Goal: Task Accomplishment & Management: Use online tool/utility

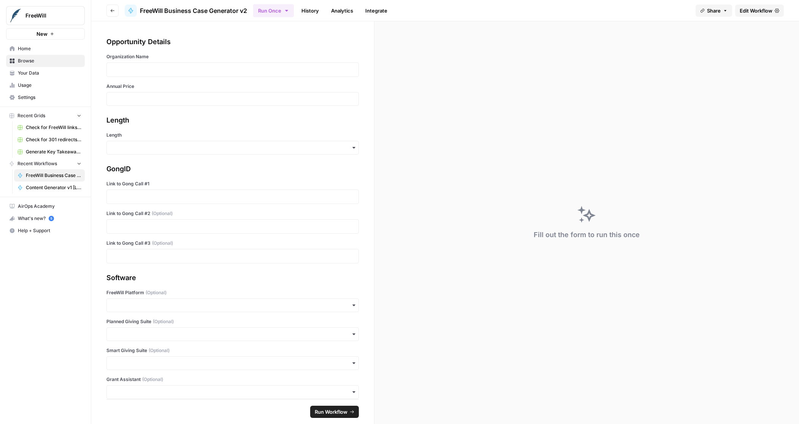
click at [748, 9] on span "Edit Workflow" at bounding box center [756, 11] width 33 height 8
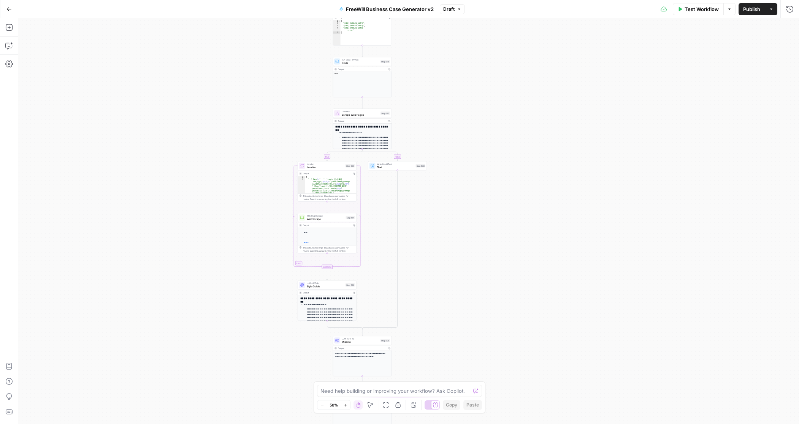
drag, startPoint x: 523, startPoint y: 71, endPoint x: 475, endPoint y: 272, distance: 206.1
click at [476, 275] on div "true false Workflow Set Inputs Inputs LLM · GPT 3.5 Turbo Extract Call Ids Step…" at bounding box center [408, 220] width 781 height 405
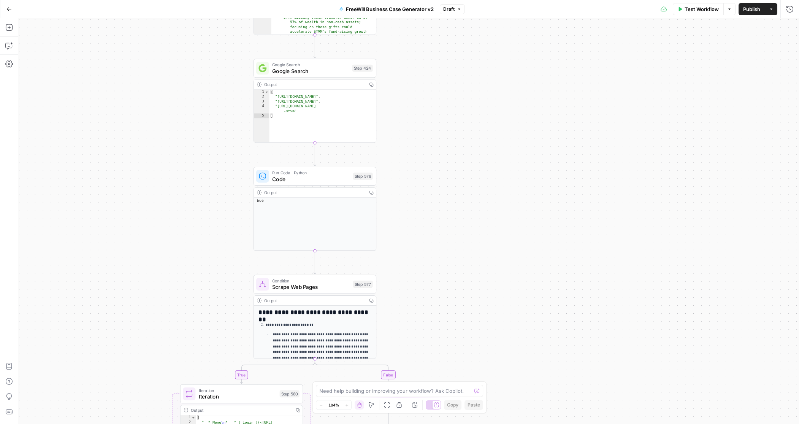
drag, startPoint x: 435, startPoint y: 102, endPoint x: 467, endPoint y: 270, distance: 170.4
click at [467, 270] on div "true false Workflow Set Inputs Inputs LLM · GPT 3.5 Turbo Extract Call Ids Step…" at bounding box center [408, 220] width 781 height 405
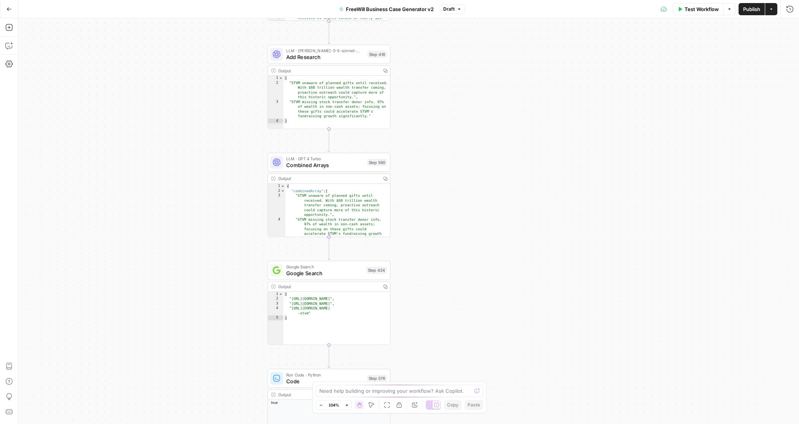
drag, startPoint x: 450, startPoint y: 98, endPoint x: 464, endPoint y: 296, distance: 199.0
click at [464, 297] on div "true false Workflow Set Inputs Inputs LLM · GPT 3.5 Turbo Extract Call Ids Step…" at bounding box center [408, 220] width 781 height 405
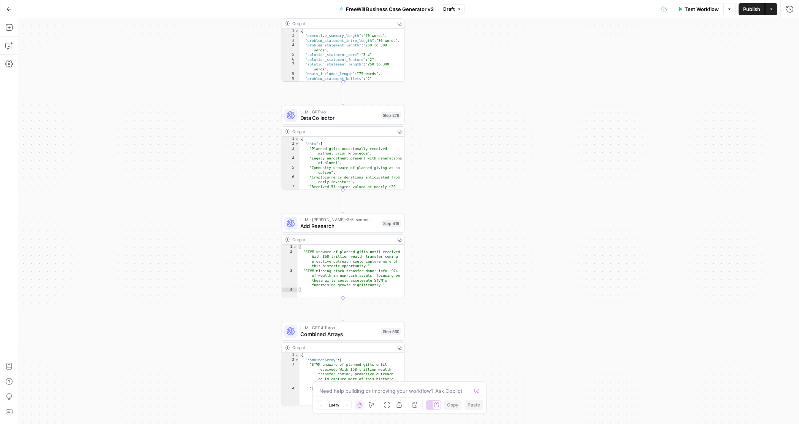
drag, startPoint x: 456, startPoint y: 104, endPoint x: 470, endPoint y: 272, distance: 168.3
click at [470, 272] on div "true false Workflow Set Inputs Inputs LLM · GPT 3.5 Turbo Extract Call Ids Step…" at bounding box center [408, 220] width 781 height 405
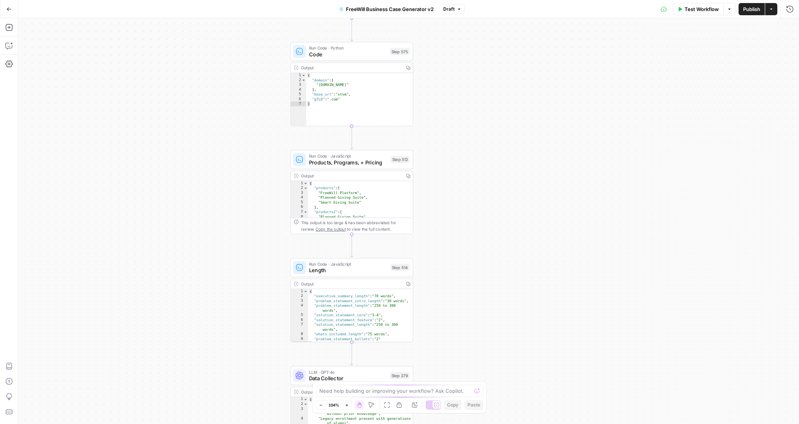
drag, startPoint x: 456, startPoint y: 98, endPoint x: 464, endPoint y: 357, distance: 259.9
click at [464, 357] on div "true false Workflow Set Inputs Inputs LLM · GPT 3.5 Turbo Extract Call Ids Step…" at bounding box center [408, 220] width 781 height 405
type textarea "**********"
click at [366, 311] on div "{ "executive_summary_length" : "70 words" , "problem_statement_intro_length" : …" at bounding box center [360, 318] width 105 height 62
click at [445, 288] on div "true false Workflow Set Inputs Inputs LLM · GPT 3.5 Turbo Extract Call Ids Step…" at bounding box center [408, 220] width 781 height 405
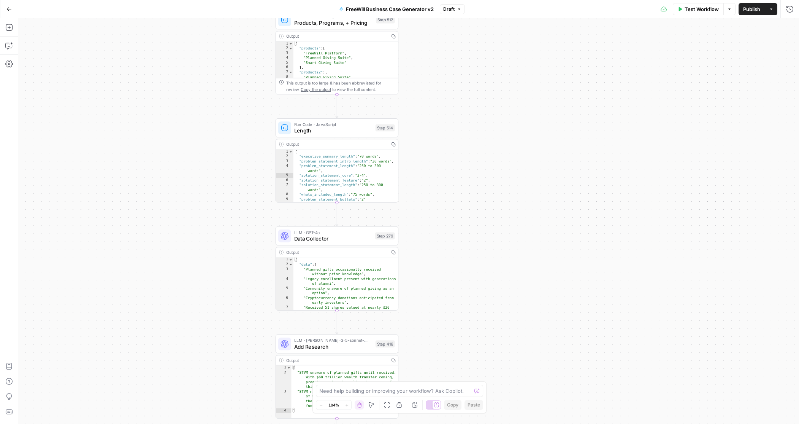
drag, startPoint x: 445, startPoint y: 288, endPoint x: 424, endPoint y: 58, distance: 231.0
click at [425, 58] on div "true false Workflow Set Inputs Inputs LLM · GPT 3.5 Turbo Extract Call Ids Step…" at bounding box center [408, 220] width 781 height 405
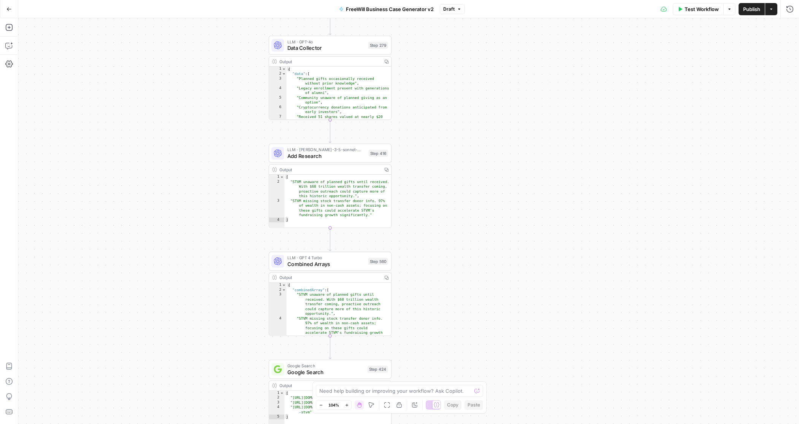
drag, startPoint x: 449, startPoint y: 215, endPoint x: 450, endPoint y: 62, distance: 153.3
click at [449, 59] on div "true false Workflow Set Inputs Inputs LLM · GPT 3.5 Turbo Extract Call Ids Step…" at bounding box center [408, 220] width 781 height 405
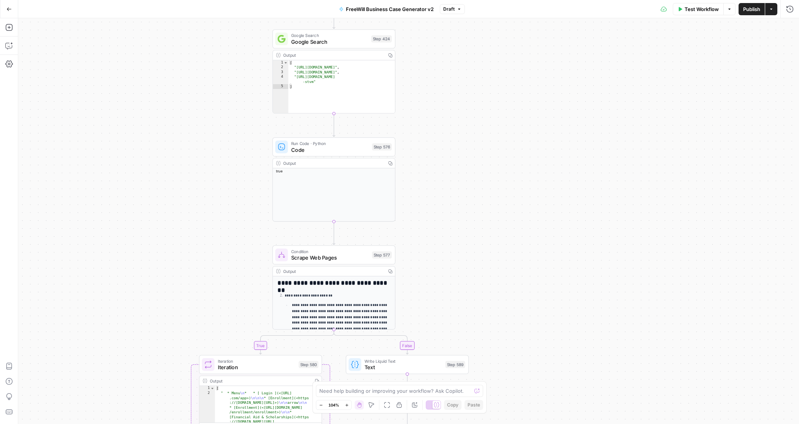
drag, startPoint x: 446, startPoint y: 215, endPoint x: 451, endPoint y: -6, distance: 221.0
click at [451, 0] on html "FreeWill New Home Browse Your Data Usage Settings Recent Grids Check for FreeWi…" at bounding box center [399, 212] width 799 height 424
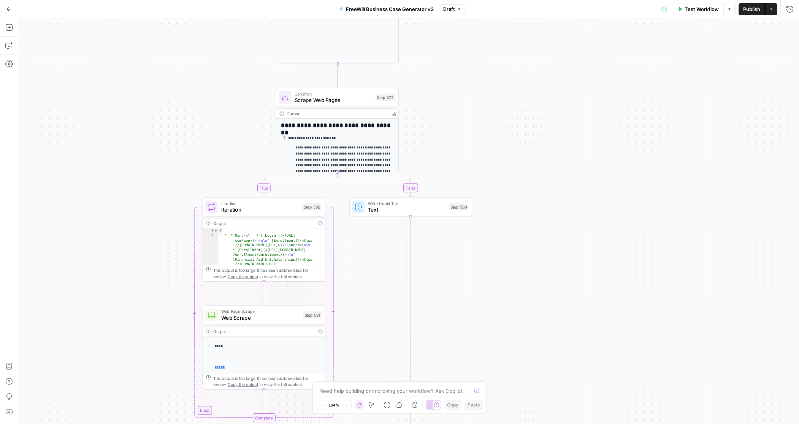
drag, startPoint x: 463, startPoint y: 209, endPoint x: 465, endPoint y: 71, distance: 137.7
click at [465, 71] on div "true false Workflow Set Inputs Inputs LLM · GPT 3.5 Turbo Extract Call Ids Step…" at bounding box center [408, 220] width 781 height 405
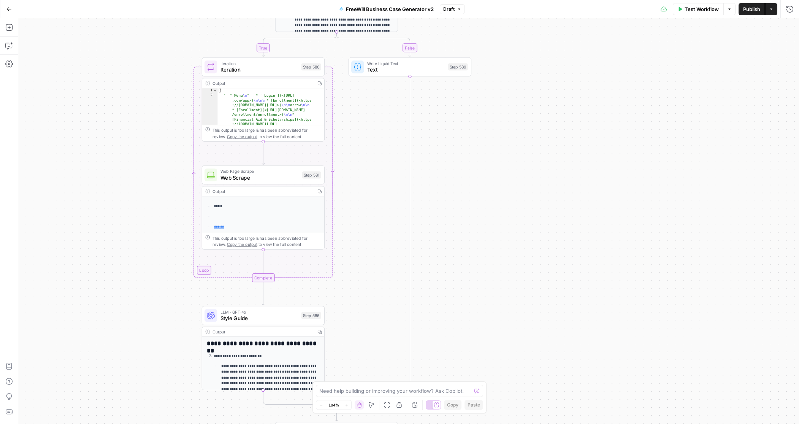
drag, startPoint x: 498, startPoint y: 323, endPoint x: 497, endPoint y: 171, distance: 152.5
click at [497, 171] on div "true false Workflow Set Inputs Inputs LLM · GPT 3.5 Turbo Extract Call Ids Step…" at bounding box center [408, 220] width 781 height 405
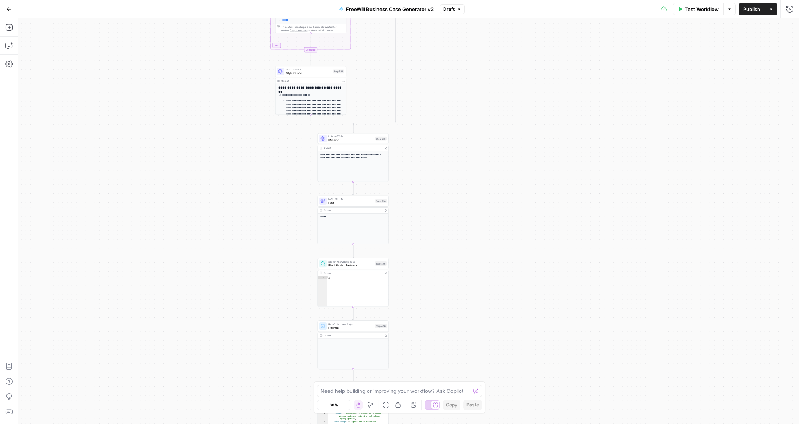
drag, startPoint x: 540, startPoint y: 324, endPoint x: 490, endPoint y: 167, distance: 164.5
click at [490, 167] on div "true false Workflow Set Inputs Inputs LLM · GPT 3.5 Turbo Extract Call Ids Step…" at bounding box center [408, 220] width 781 height 405
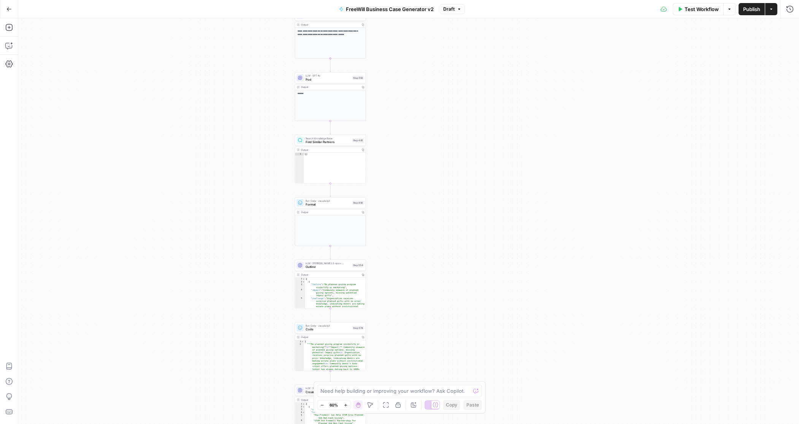
drag, startPoint x: 492, startPoint y: 188, endPoint x: 470, endPoint y: 65, distance: 125.3
click at [470, 65] on div "true false Workflow Set Inputs Inputs LLM · GPT 3.5 Turbo Extract Call Ids Step…" at bounding box center [408, 220] width 781 height 405
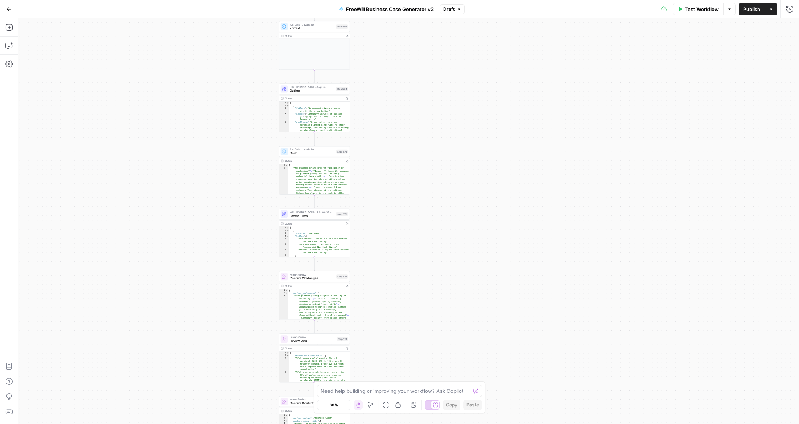
drag, startPoint x: 427, startPoint y: 285, endPoint x: 410, endPoint y: 105, distance: 180.7
click at [410, 105] on div "true false Workflow Set Inputs Inputs LLM · GPT 3.5 Turbo Extract Call Ids Step…" at bounding box center [408, 220] width 781 height 405
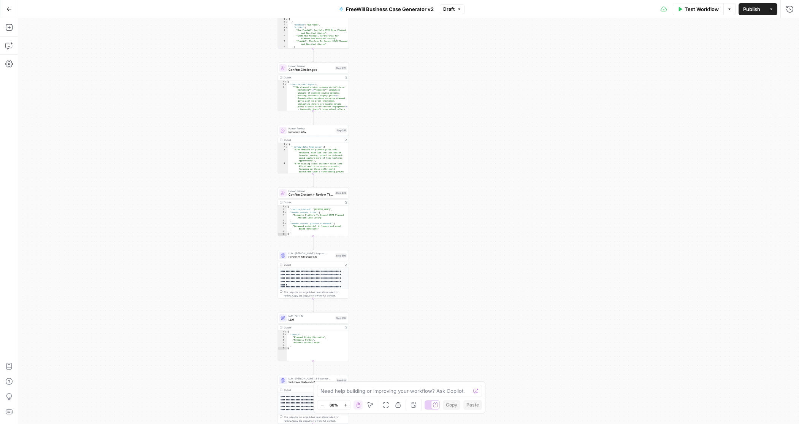
drag, startPoint x: 393, startPoint y: 254, endPoint x: 393, endPoint y: 45, distance: 209.2
click at [393, 45] on div "true false Workflow Set Inputs Inputs LLM · GPT 3.5 Turbo Extract Call Ids Step…" at bounding box center [408, 220] width 781 height 405
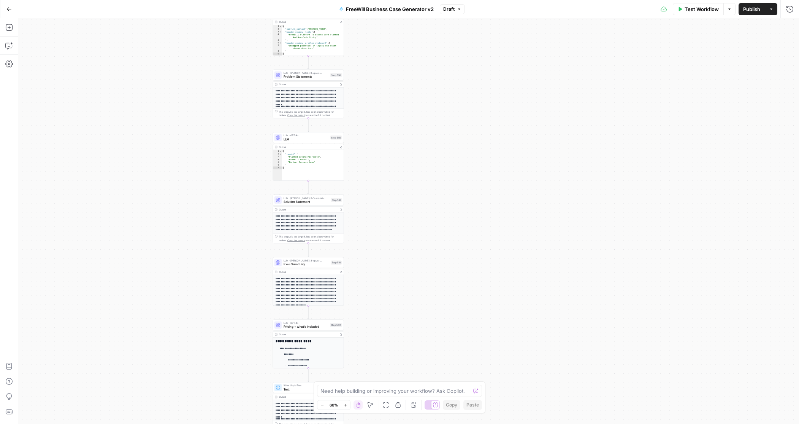
drag, startPoint x: 377, startPoint y: 268, endPoint x: 372, endPoint y: 76, distance: 192.5
click at [372, 76] on div "true false Workflow Set Inputs Inputs LLM · GPT 3.5 Turbo Extract Call Ids Step…" at bounding box center [408, 220] width 781 height 405
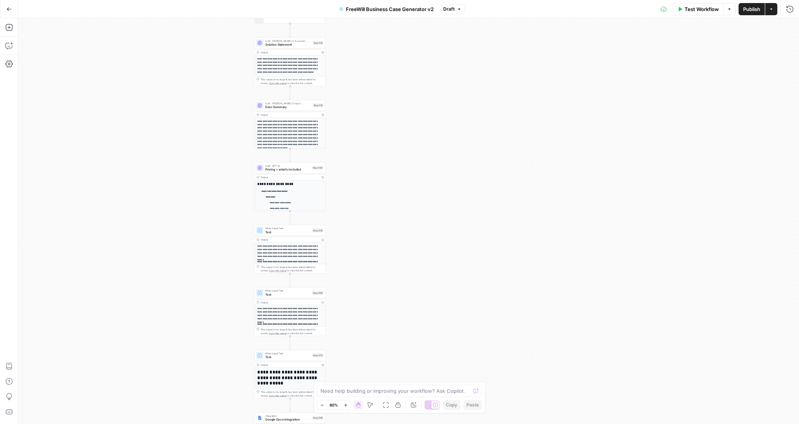
drag, startPoint x: 398, startPoint y: 192, endPoint x: 380, endPoint y: 60, distance: 133.6
click at [380, 60] on div "true false Workflow Set Inputs Inputs LLM · GPT 3.5 Turbo Extract Call Ids Step…" at bounding box center [408, 220] width 781 height 405
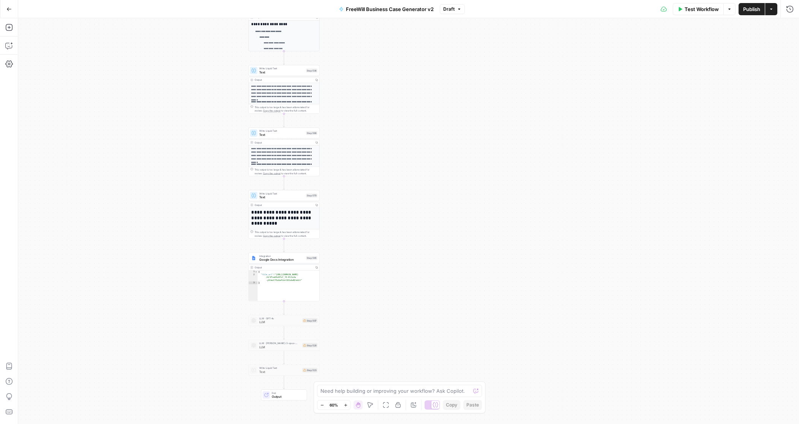
drag, startPoint x: 381, startPoint y: 276, endPoint x: 375, endPoint y: 118, distance: 158.7
click at [375, 118] on div "true false Workflow Set Inputs Inputs LLM · GPT 3.5 Turbo Extract Call Ids Step…" at bounding box center [408, 220] width 781 height 405
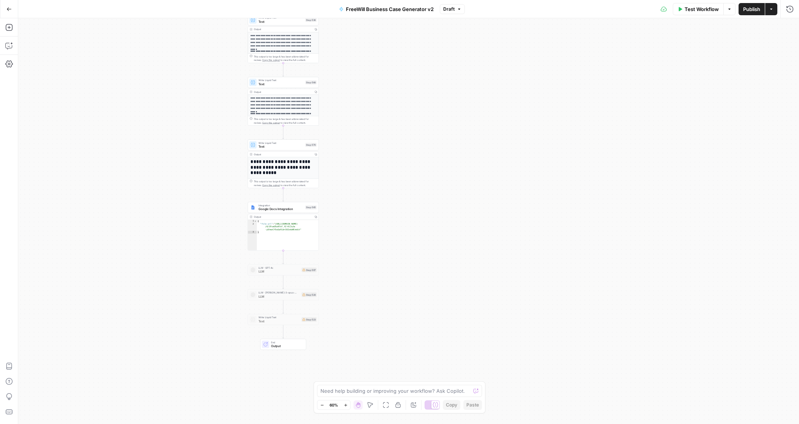
drag, startPoint x: 378, startPoint y: 219, endPoint x: 377, endPoint y: 169, distance: 50.2
click at [377, 169] on div "true false Workflow Set Inputs Inputs LLM · GPT 3.5 Turbo Extract Call Ids Step…" at bounding box center [408, 220] width 781 height 405
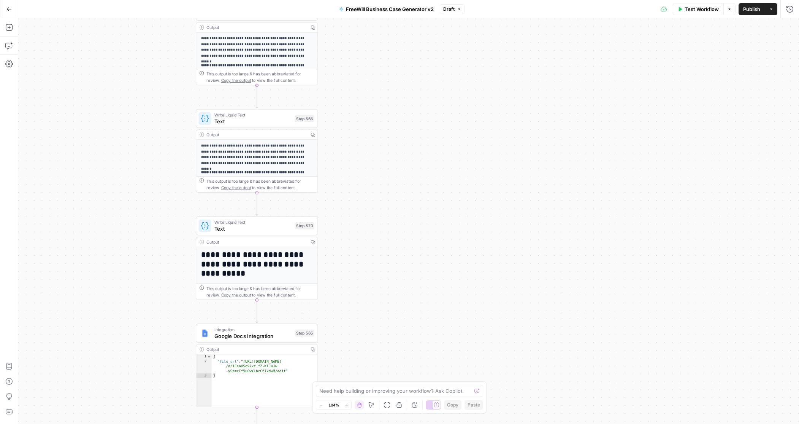
drag, startPoint x: 377, startPoint y: 169, endPoint x: 420, endPoint y: 272, distance: 112.2
click at [421, 273] on div "true false Workflow Set Inputs Inputs LLM · GPT 3.5 Turbo Extract Call Ids Step…" at bounding box center [408, 220] width 781 height 405
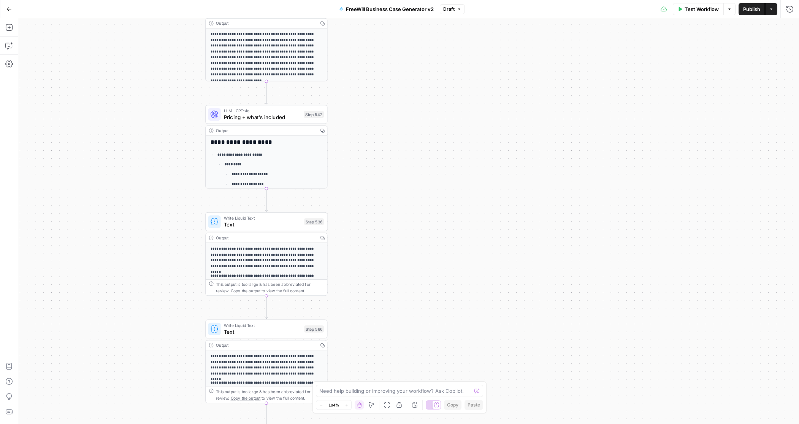
drag, startPoint x: 358, startPoint y: 138, endPoint x: 365, endPoint y: 346, distance: 208.9
click at [365, 348] on div "true false Workflow Set Inputs Inputs LLM · GPT 3.5 Turbo Extract Call Ids Step…" at bounding box center [408, 220] width 781 height 405
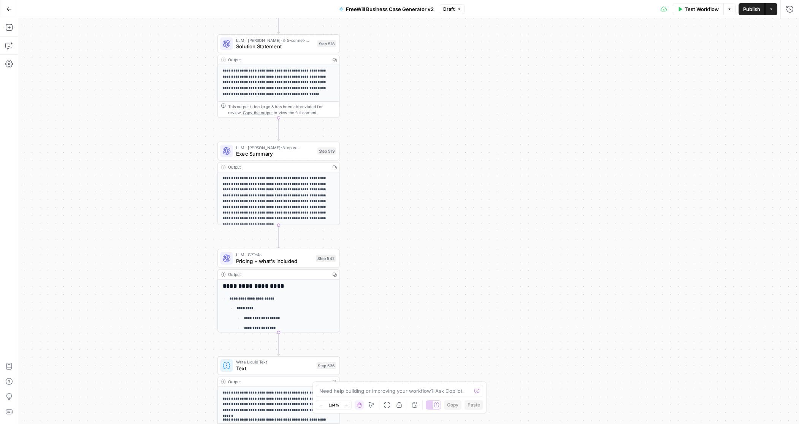
drag, startPoint x: 373, startPoint y: 122, endPoint x: 385, endPoint y: 260, distance: 138.5
click at [385, 260] on div "true false Workflow Set Inputs Inputs LLM · GPT 3.5 Turbo Extract Call Ids Step…" at bounding box center [408, 220] width 781 height 405
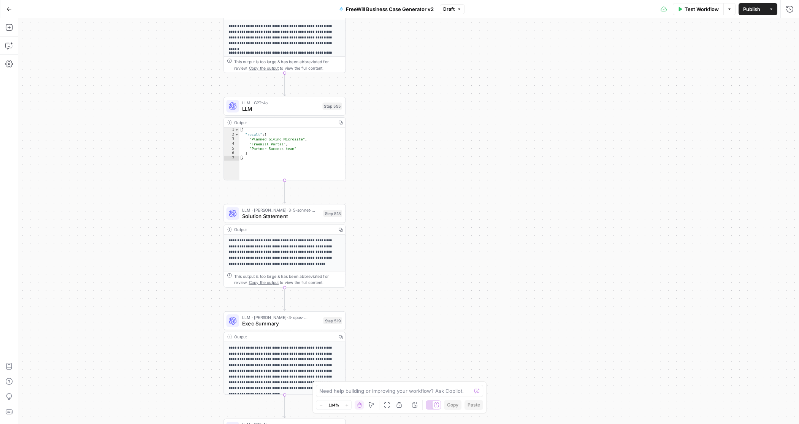
drag, startPoint x: 376, startPoint y: 109, endPoint x: 381, endPoint y: 278, distance: 168.6
click at [382, 278] on div "true false Workflow Set Inputs Inputs LLM · GPT 3.5 Turbo Extract Call Ids Step…" at bounding box center [408, 220] width 781 height 405
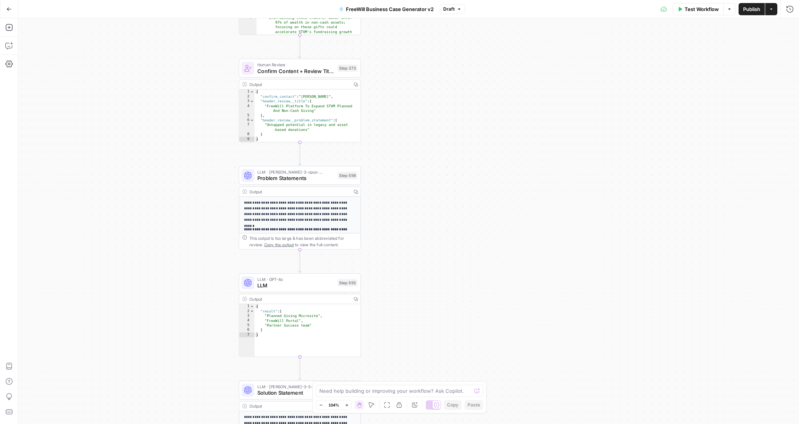
drag, startPoint x: 370, startPoint y: 119, endPoint x: 386, endPoint y: 310, distance: 191.2
click at [386, 310] on div "true false Workflow Set Inputs Inputs LLM · GPT 3.5 Turbo Extract Call Ids Step…" at bounding box center [408, 220] width 781 height 405
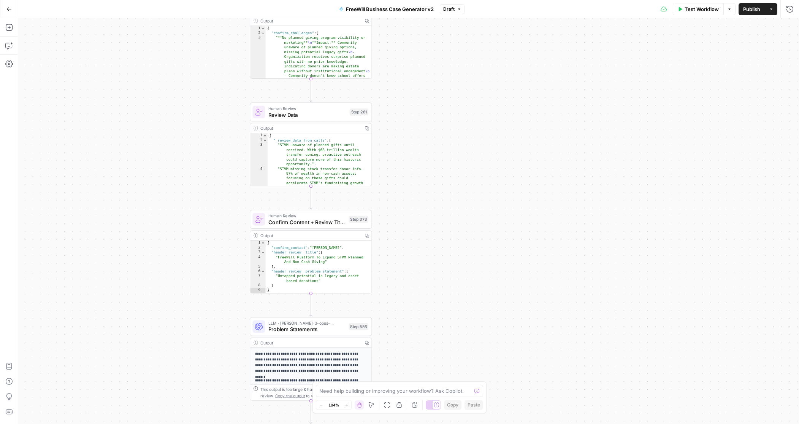
drag, startPoint x: 408, startPoint y: 118, endPoint x: 417, endPoint y: 257, distance: 139.5
click at [418, 257] on div "true false Workflow Set Inputs Inputs LLM · GPT 3.5 Turbo Extract Call Ids Step…" at bounding box center [408, 220] width 781 height 405
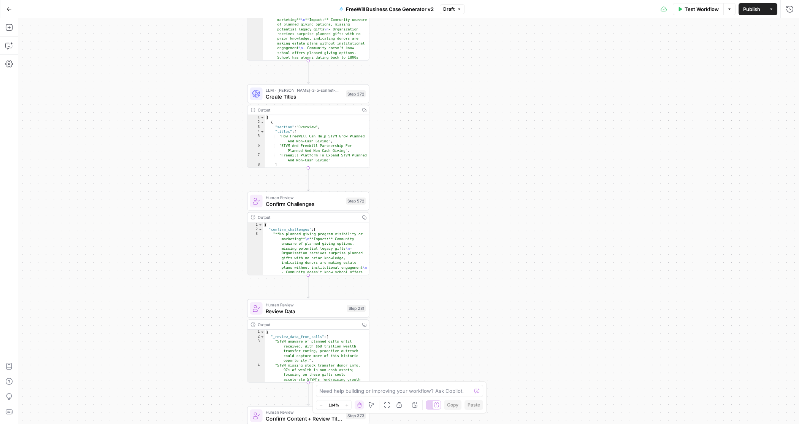
drag, startPoint x: 414, startPoint y: 79, endPoint x: 411, endPoint y: 273, distance: 193.2
click at [411, 273] on div "true false Workflow Set Inputs Inputs LLM · GPT 3.5 Turbo Extract Call Ids Step…" at bounding box center [408, 220] width 781 height 405
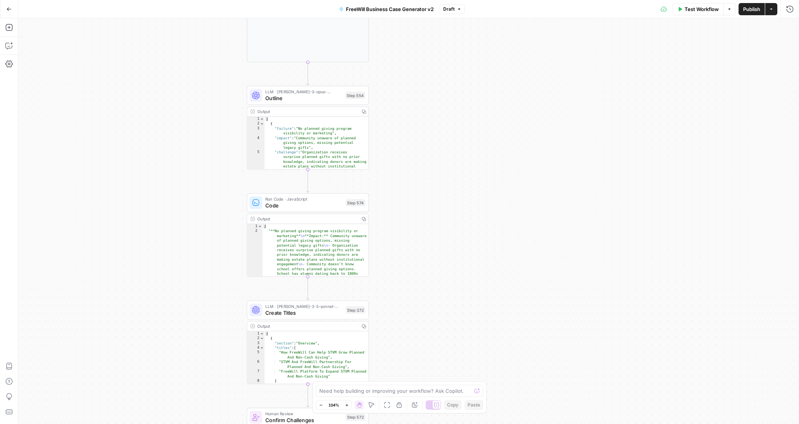
drag, startPoint x: 425, startPoint y: 118, endPoint x: 424, endPoint y: 337, distance: 219.1
click at [425, 338] on div "true false Workflow Set Inputs Inputs LLM · GPT 3.5 Turbo Extract Call Ids Step…" at bounding box center [408, 220] width 781 height 405
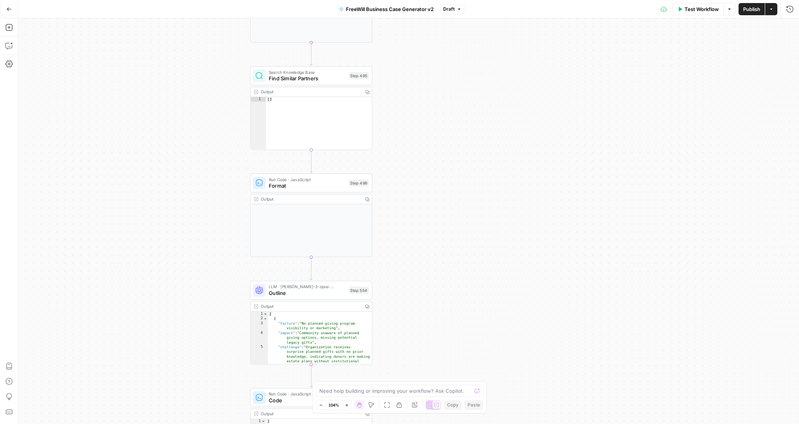
drag, startPoint x: 407, startPoint y: 87, endPoint x: 410, endPoint y: 278, distance: 190.9
click at [411, 278] on div "true false Workflow Set Inputs Inputs LLM · GPT 3.5 Turbo Extract Call Ids Step…" at bounding box center [408, 220] width 781 height 405
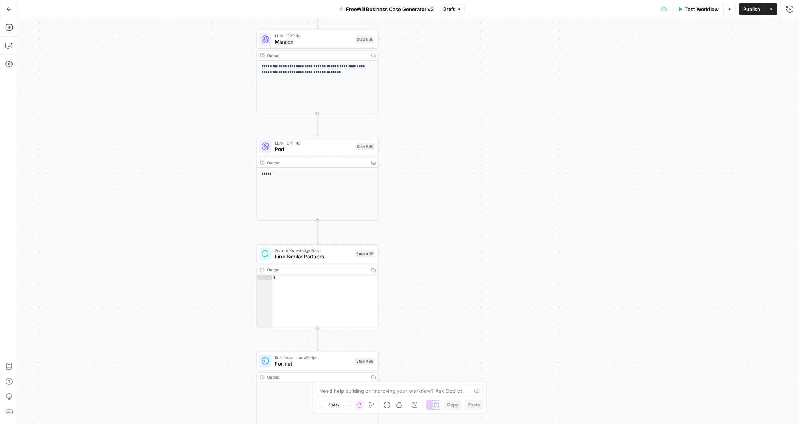
drag, startPoint x: 418, startPoint y: 119, endPoint x: 424, endPoint y: 296, distance: 176.9
click at [424, 297] on div "true false Workflow Set Inputs Inputs LLM · GPT 3.5 Turbo Extract Call Ids Step…" at bounding box center [408, 220] width 781 height 405
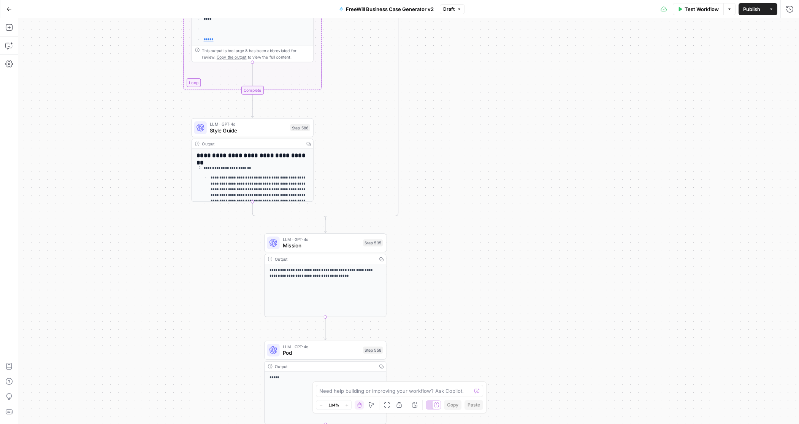
drag, startPoint x: 416, startPoint y: 122, endPoint x: 423, endPoint y: 326, distance: 204.0
click at [424, 327] on div "true false Workflow Set Inputs Inputs LLM · GPT 3.5 Turbo Extract Call Ids Step…" at bounding box center [408, 220] width 781 height 405
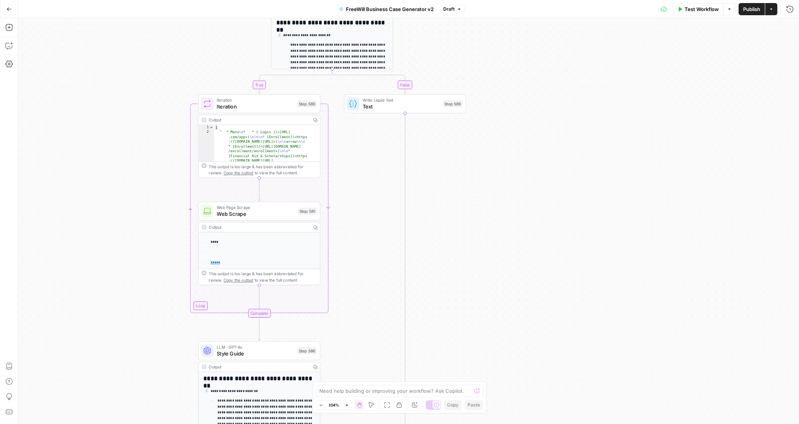
drag, startPoint x: 441, startPoint y: 118, endPoint x: 446, endPoint y: 337, distance: 219.1
click at [447, 338] on div "true false Workflow Set Inputs Inputs LLM · GPT 3.5 Turbo Extract Call Ids Step…" at bounding box center [408, 220] width 781 height 405
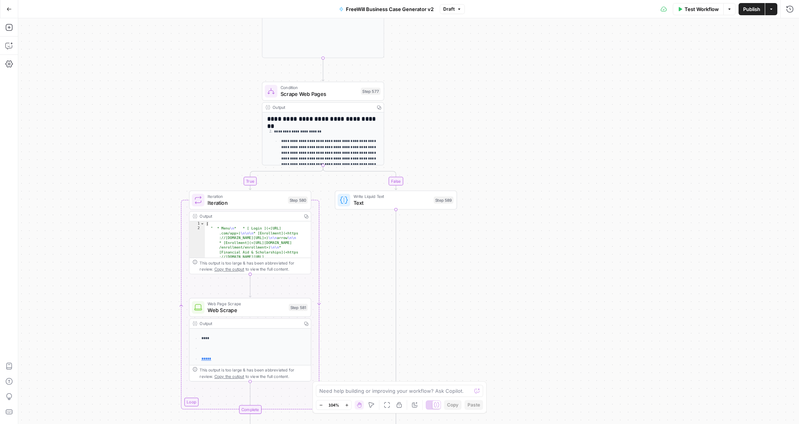
drag
click at [490, 229] on div "true false Workflow Set Inputs Inputs LLM · GPT 3.5 Turbo Extract Call Ids Step…" at bounding box center [408, 220] width 781 height 405
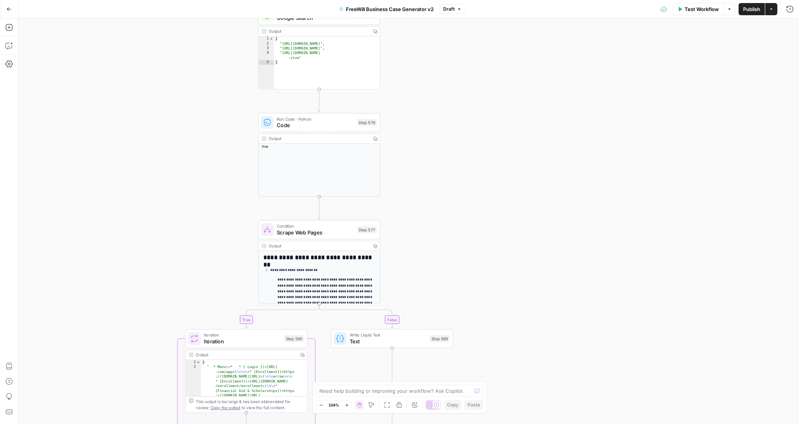
click at [484, 236] on div "true false Workflow Set Inputs Inputs LLM · GPT 3.5 Turbo Extract Call Ids Step…" at bounding box center [408, 220] width 781 height 405
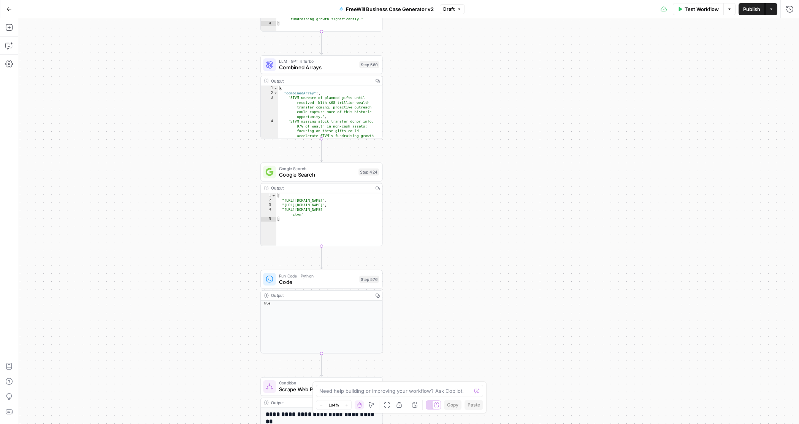
click at [469, 254] on div "true false Workflow Set Inputs Inputs LLM · GPT 3.5 Turbo Extract Call Ids Step…" at bounding box center [408, 220] width 781 height 405
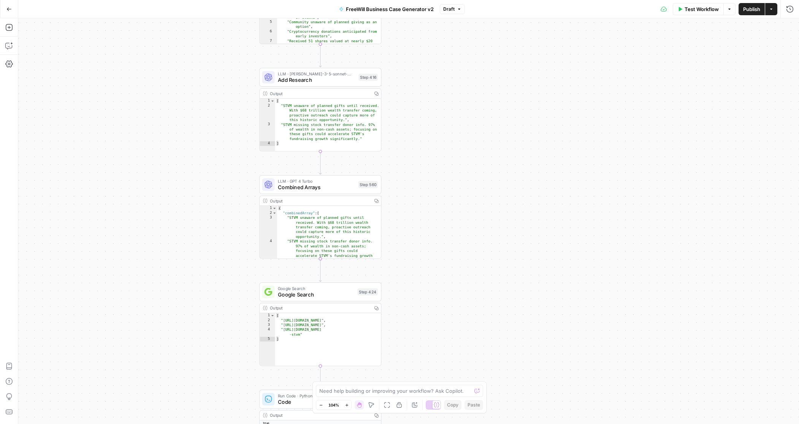
click at [441, 252] on div "true false Workflow Set Inputs Inputs LLM · GPT 3.5 Turbo Extract Call Ids Step…" at bounding box center [408, 220] width 781 height 405
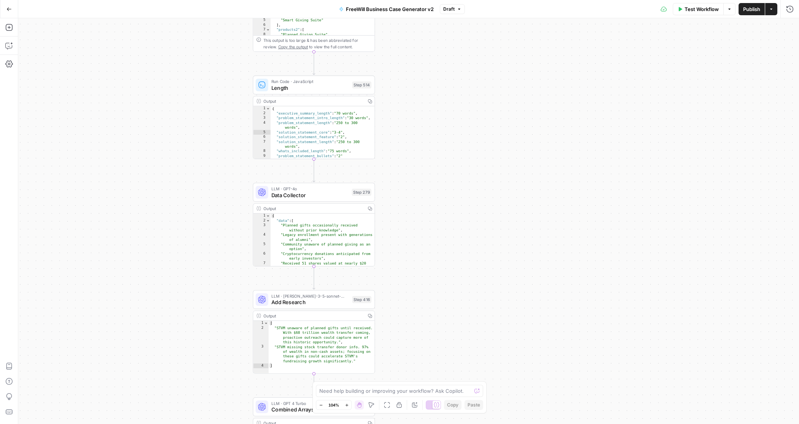
click at [427, 311] on div "true false Workflow Set Inputs Inputs LLM · GPT 3.5 Turbo Extract Call Ids Step…" at bounding box center [408, 220] width 781 height 405
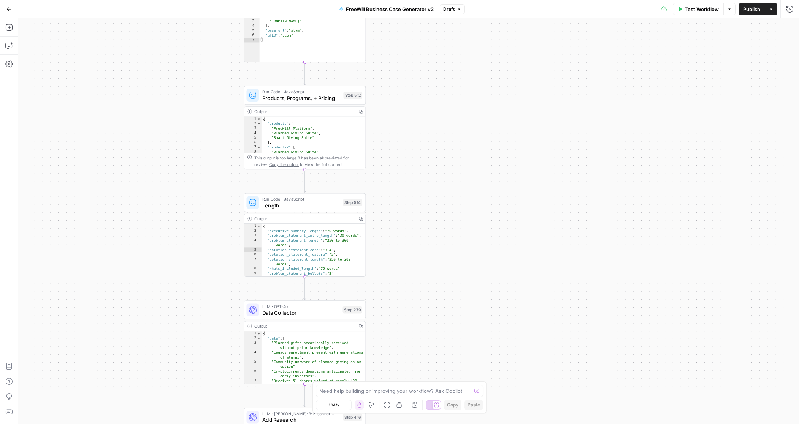
click at [400, 251] on div "true false Workflow Set Inputs Inputs LLM · GPT 3.5 Turbo Extract Call Ids Step…" at bounding box center [408, 220] width 781 height 405
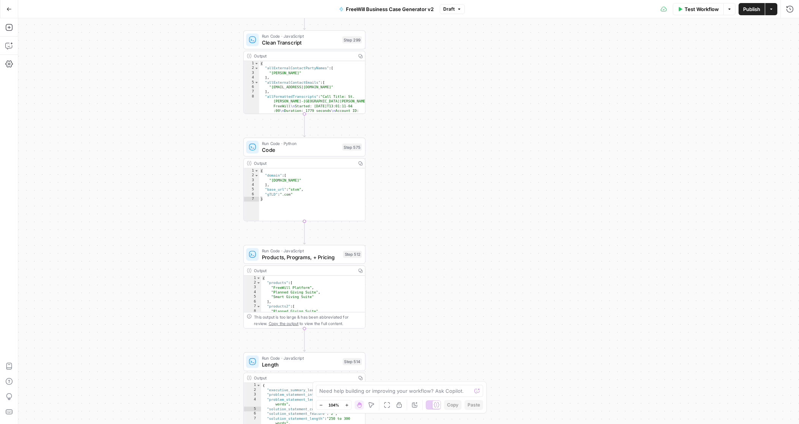
click at [399, 280] on div "true false Workflow Set Inputs Inputs LLM · GPT 3.5 Turbo Extract Call Ids Step…" at bounding box center [408, 220] width 781 height 405
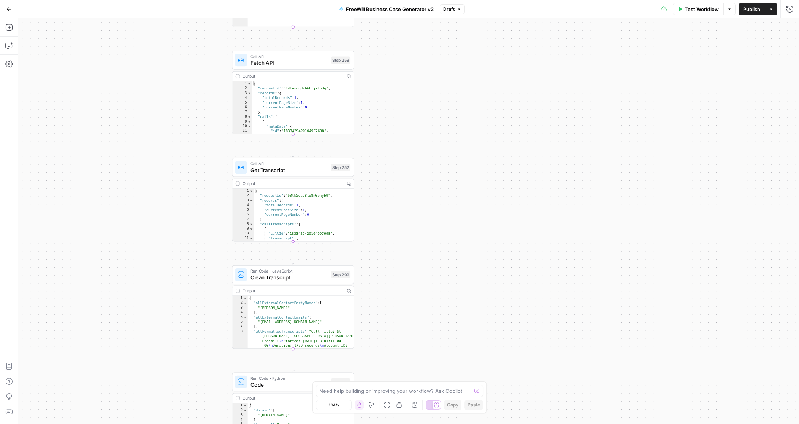
click at [380, 326] on div "true false Workflow Set Inputs Inputs LLM · GPT 3.5 Turbo Extract Call Ids Step…" at bounding box center [408, 220] width 781 height 405
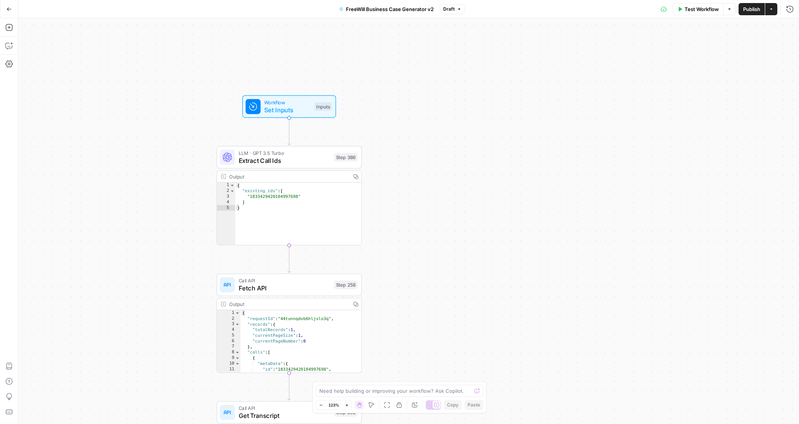
click at [377, 206] on div "true false Workflow Set Inputs Inputs LLM · GPT 3.5 Turbo Extract Call Ids Step…" at bounding box center [408, 220] width 781 height 405
click at [304, 196] on div "{ "existing_ids" : [ "1833429420104997698" ] }" at bounding box center [298, 219] width 126 height 74
type textarea "*"
click at [519, 216] on div "true false Workflow Set Inputs Inputs LLM · GPT 3.5 Turbo Extract Call Ids Step…" at bounding box center [408, 220] width 781 height 405
click at [138, 33] on div "true false Workflow Set Inputs Inputs LLM · GPT 3.5 Turbo Extract Call Ids Step…" at bounding box center [408, 220] width 781 height 405
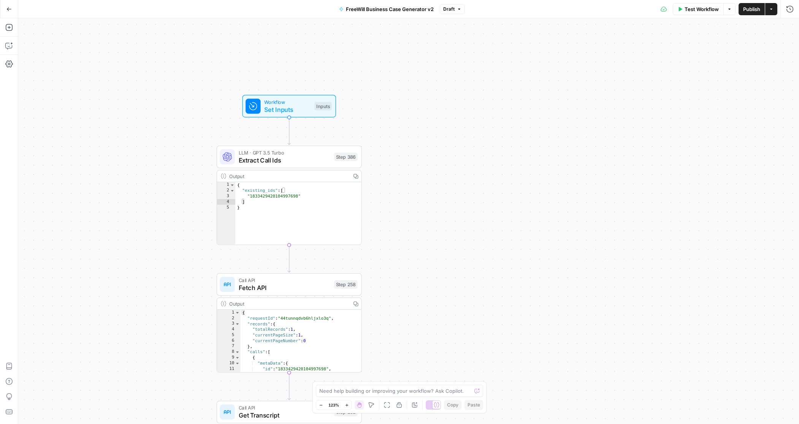
type textarea "**********"
click at [334, 354] on div "{ "requestId" : "44tunnqdvb6hljxlo3q" , "records" : { "totalRecords" : 1 , "cur…" at bounding box center [301, 349] width 121 height 79
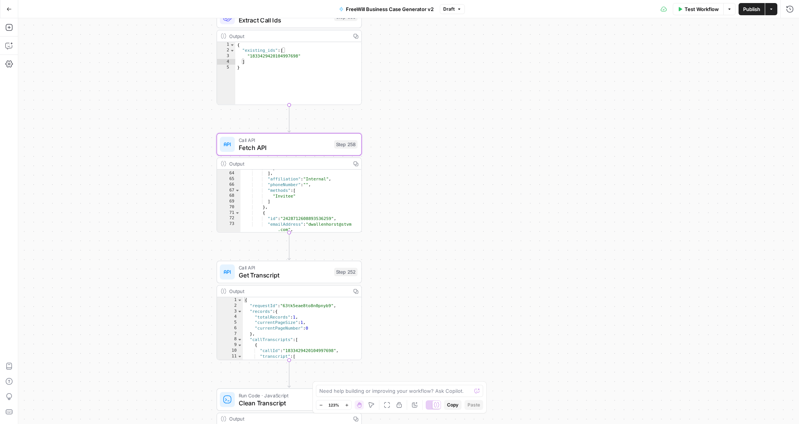
drag, startPoint x: 433, startPoint y: 233, endPoint x: 433, endPoint y: 78, distance: 155.2
click at [433, 78] on div "**********" at bounding box center [408, 220] width 781 height 405
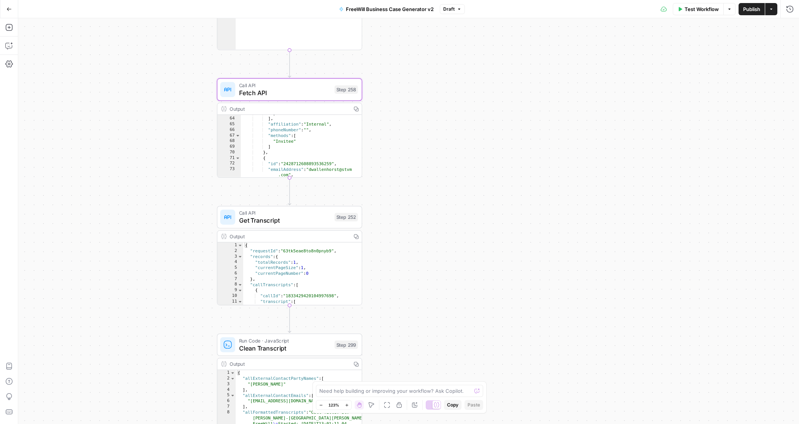
drag, startPoint x: 394, startPoint y: 239, endPoint x: 392, endPoint y: 191, distance: 47.6
click at [392, 191] on div "**********" at bounding box center [408, 220] width 781 height 405
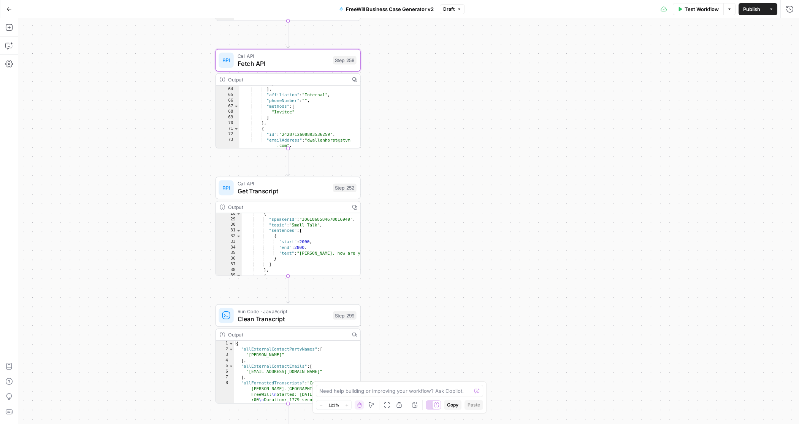
scroll to position [0, 0]
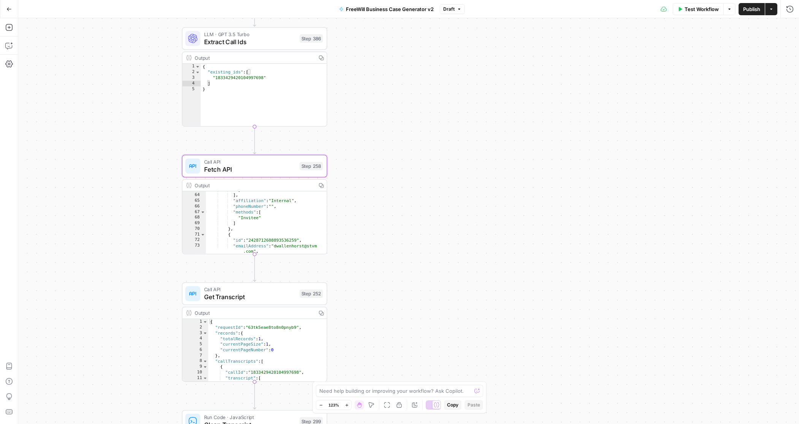
drag, startPoint x: 437, startPoint y: 99, endPoint x: 403, endPoint y: 204, distance: 110.3
click at [403, 205] on div "**********" at bounding box center [408, 220] width 781 height 405
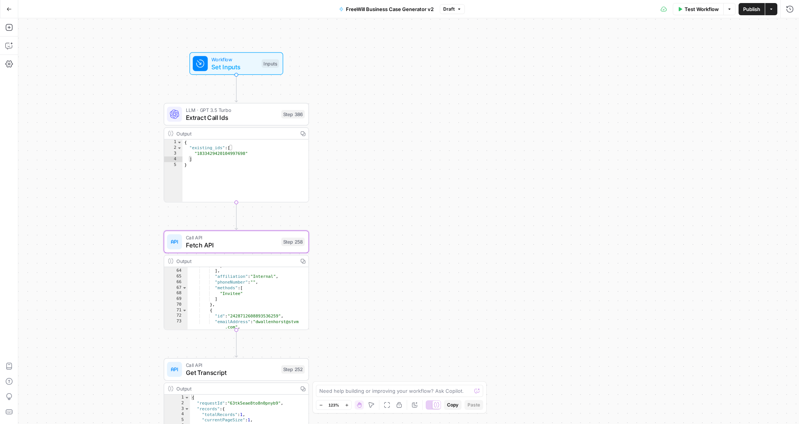
drag, startPoint x: 359, startPoint y: 83, endPoint x: 341, endPoint y: 157, distance: 76.7
click at [341, 157] on div "**********" at bounding box center [408, 220] width 781 height 405
click at [775, 13] on button "Actions" at bounding box center [772, 9] width 12 height 12
click at [5, 14] on button "Go Back" at bounding box center [9, 9] width 14 height 14
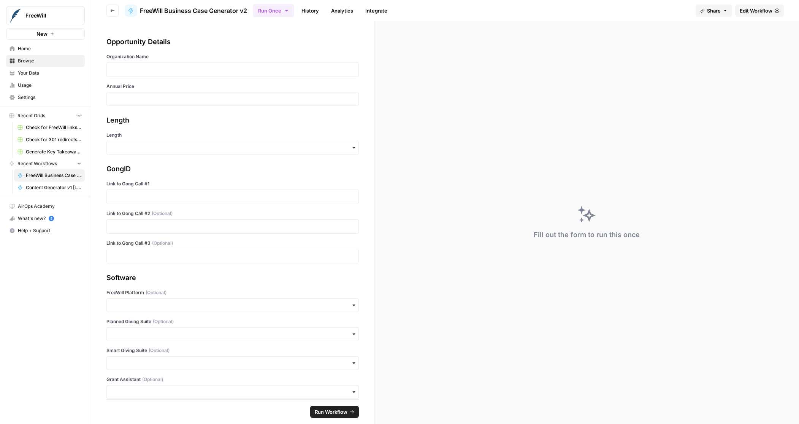
click at [241, 29] on div "Opportunity Details Organization Name Annual Price Length Length GongID Link to…" at bounding box center [232, 210] width 283 height 378
click at [111, 10] on icon "button" at bounding box center [112, 10] width 5 height 5
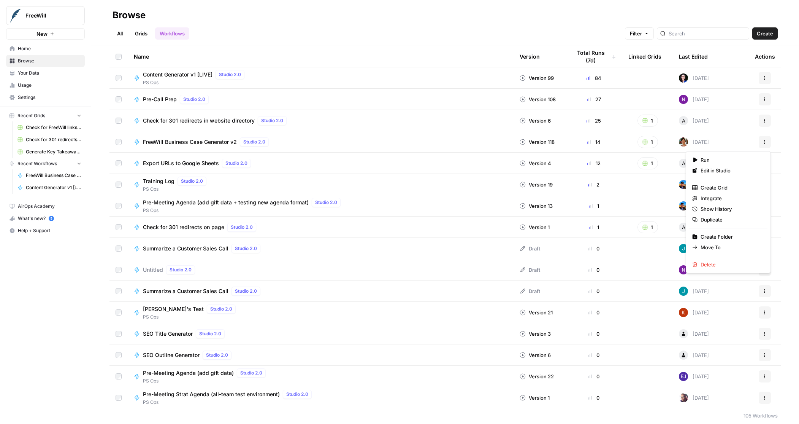
click at [763, 140] on icon "button" at bounding box center [765, 142] width 5 height 5
click at [198, 145] on span "FreeWill Business Case Generator v2" at bounding box center [190, 142] width 94 height 8
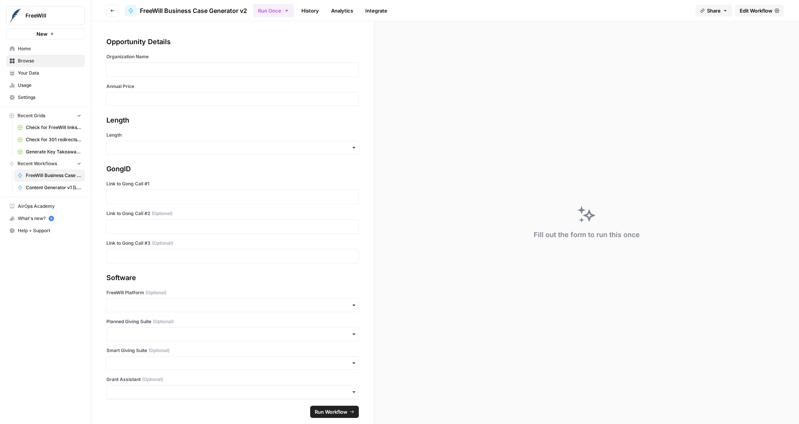
click at [282, 11] on button "Run Once" at bounding box center [273, 10] width 41 height 13
click at [714, 10] on span "Share" at bounding box center [714, 11] width 14 height 8
click at [732, 47] on icon at bounding box center [734, 48] width 5 height 6
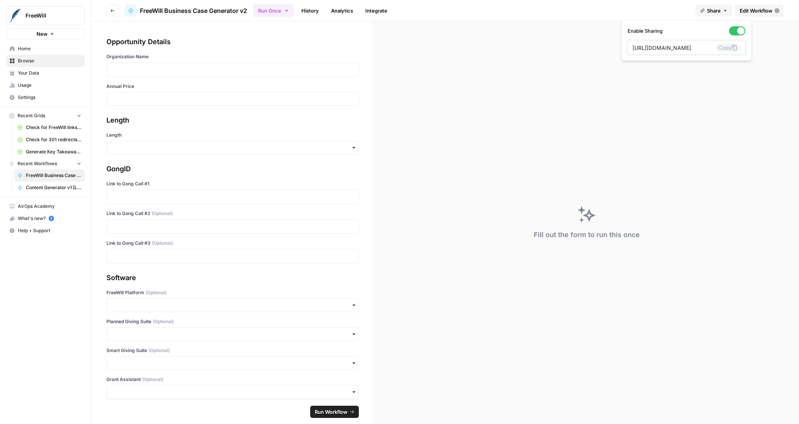
scroll to position [0, 0]
click at [159, 178] on div "GongID Link to Gong Call #1 Link to Gong Call #2 (Optional) Link to Gong Call #…" at bounding box center [232, 214] width 253 height 100
click at [752, 12] on span "Edit Workflow" at bounding box center [756, 11] width 33 height 8
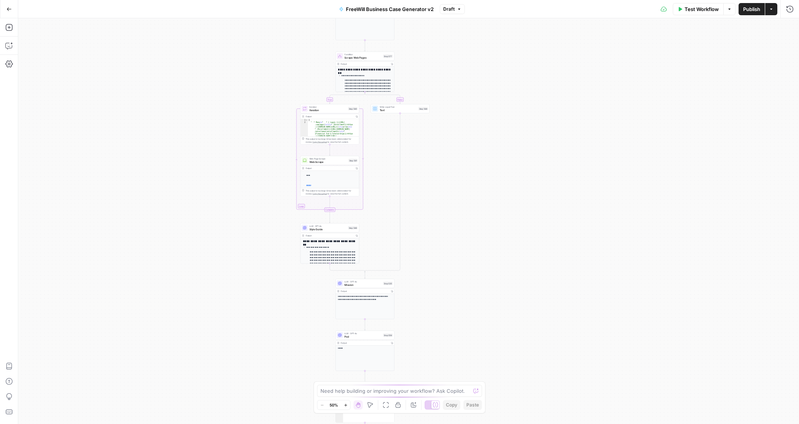
drag, startPoint x: 485, startPoint y: 131, endPoint x: 434, endPoint y: 302, distance: 178.7
click at [434, 302] on div "true false Workflow Set Inputs Inputs LLM · GPT 3.5 Turbo Extract Call Ids Step…" at bounding box center [408, 220] width 781 height 405
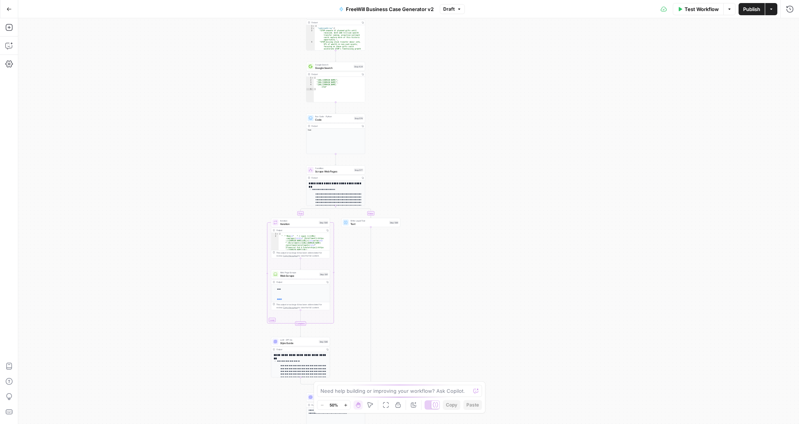
drag, startPoint x: 465, startPoint y: 109, endPoint x: 419, endPoint y: 329, distance: 224.4
click at [420, 329] on div "true false Workflow Set Inputs Inputs LLM · GPT 3.5 Turbo Extract Call Ids Step…" at bounding box center [408, 220] width 781 height 405
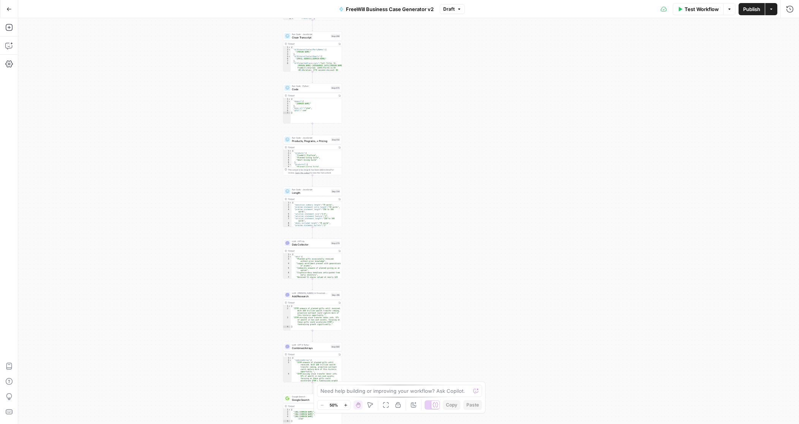
drag, startPoint x: 455, startPoint y: 114, endPoint x: 454, endPoint y: 318, distance: 203.1
click at [455, 318] on div "true false Workflow Set Inputs Inputs LLM · GPT 3.5 Turbo Extract Call Ids Step…" at bounding box center [408, 220] width 781 height 405
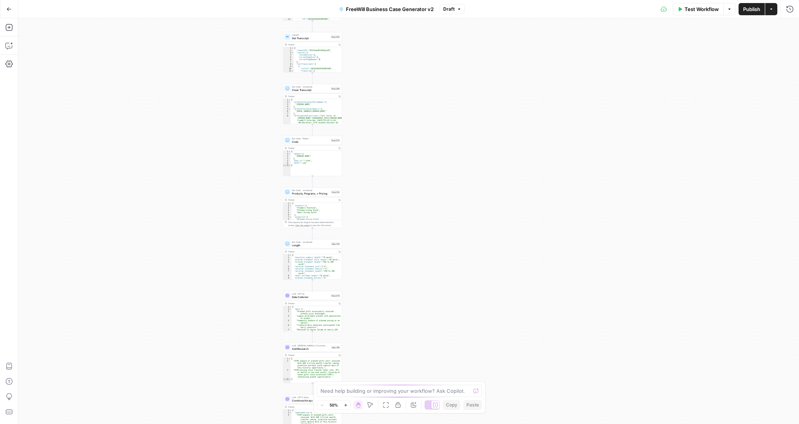
drag, startPoint x: 446, startPoint y: 158, endPoint x: 446, endPoint y: 253, distance: 94.7
click at [446, 253] on div "true false Workflow Set Inputs Inputs LLM · GPT 3.5 Turbo Extract Call Ids Step…" at bounding box center [408, 220] width 781 height 405
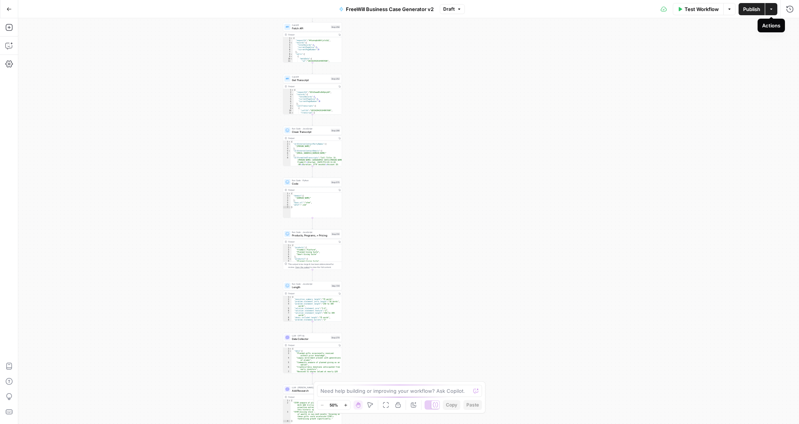
click at [769, 10] on icon "button" at bounding box center [771, 9] width 5 height 5
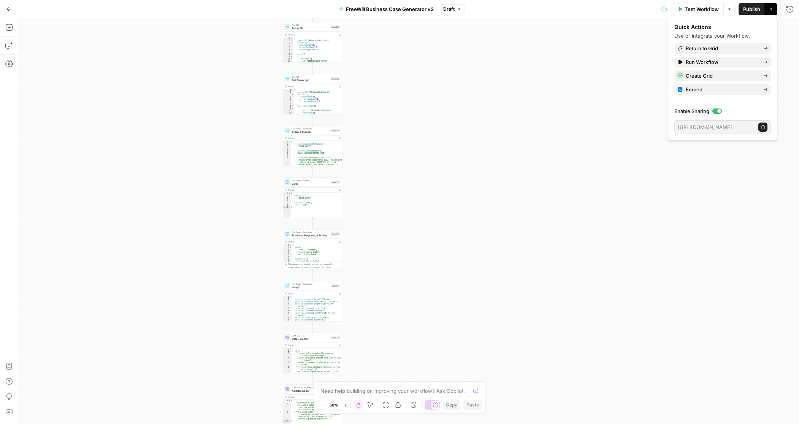
click at [10, 9] on icon "button" at bounding box center [8, 8] width 5 height 5
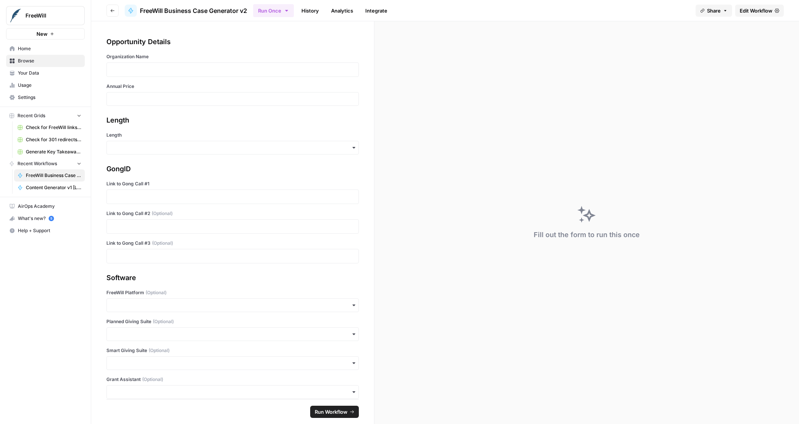
click at [16, 97] on link "Settings" at bounding box center [45, 97] width 79 height 12
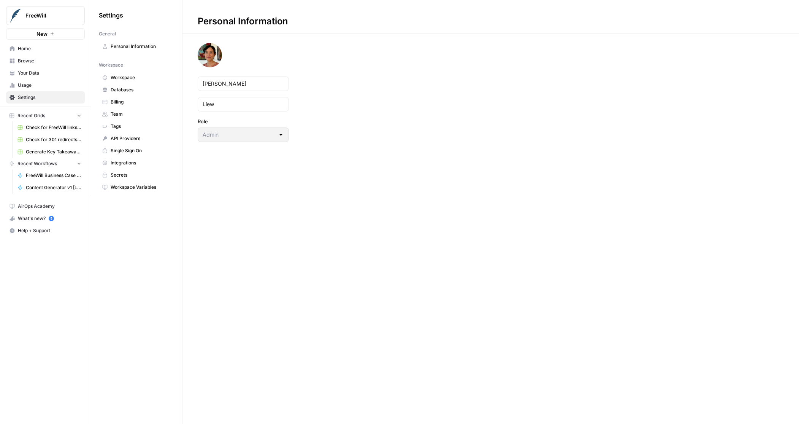
click at [130, 87] on span "Databases" at bounding box center [141, 89] width 60 height 7
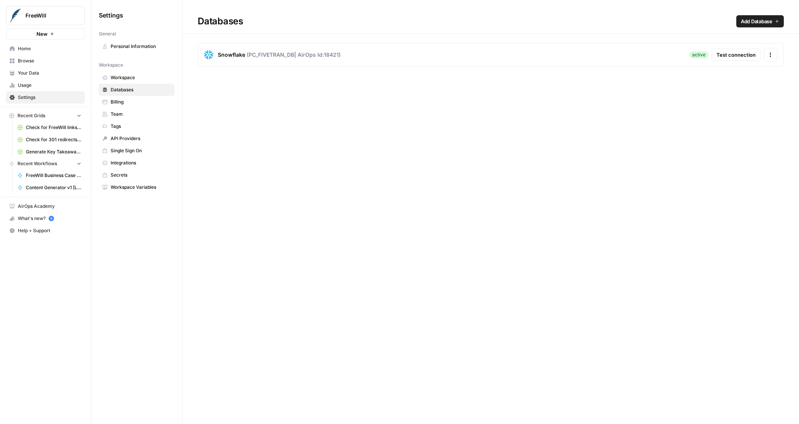
click at [124, 76] on span "Workspace" at bounding box center [141, 77] width 60 height 7
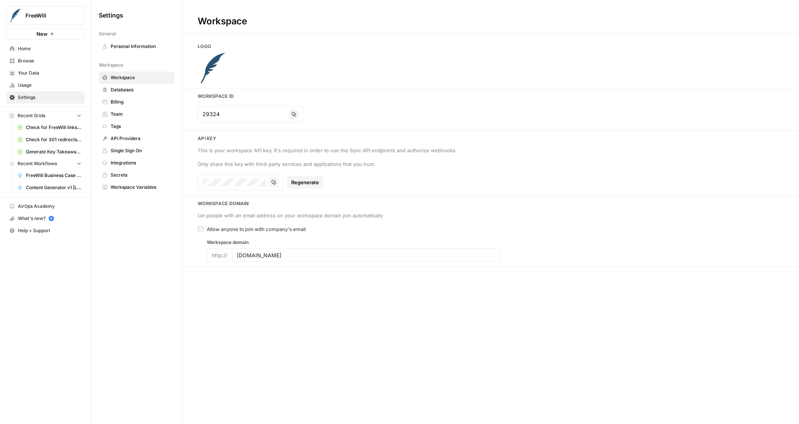
click at [123, 86] on span "Databases" at bounding box center [141, 89] width 60 height 7
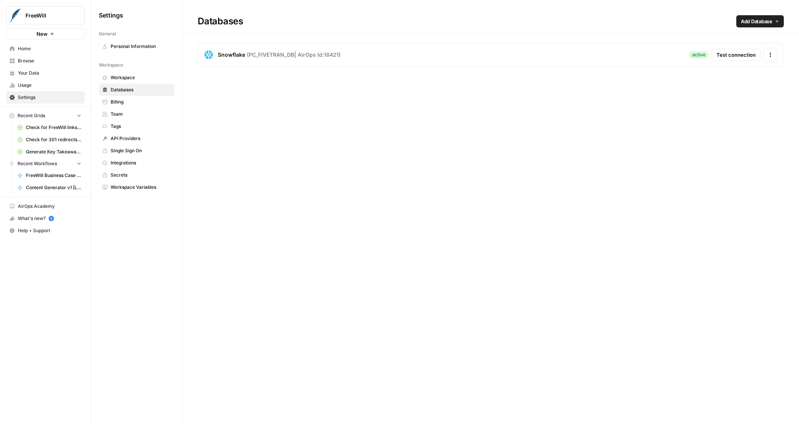
click at [126, 137] on span "API Providers" at bounding box center [141, 138] width 60 height 7
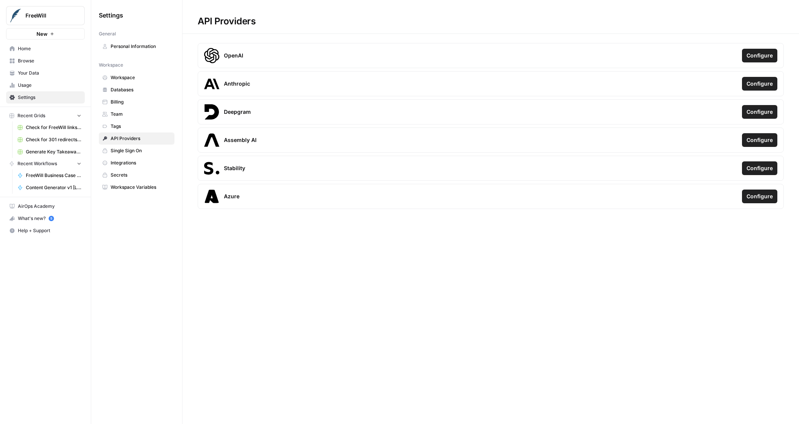
click at [141, 187] on span "Workspace Variables" at bounding box center [141, 187] width 60 height 7
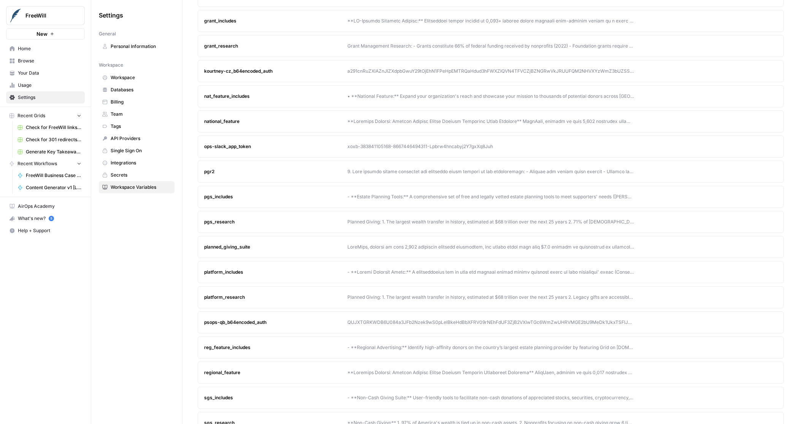
scroll to position [322, 0]
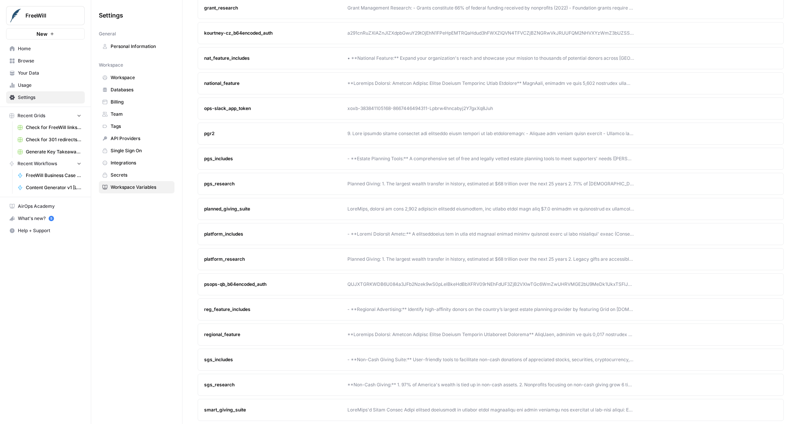
click at [140, 240] on div "Settings General Personal Information Workspace Workspace Databases Billing Tea…" at bounding box center [136, 212] width 91 height 424
click at [138, 160] on span "Integrations" at bounding box center [141, 162] width 60 height 7
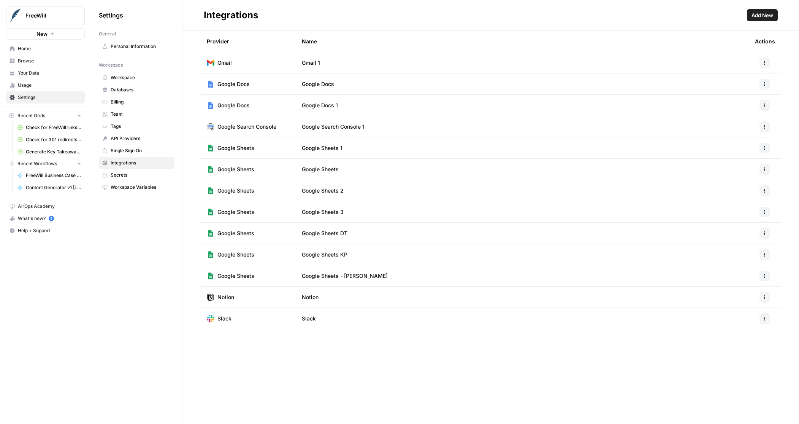
click at [137, 136] on span "API Providers" at bounding box center [141, 138] width 60 height 7
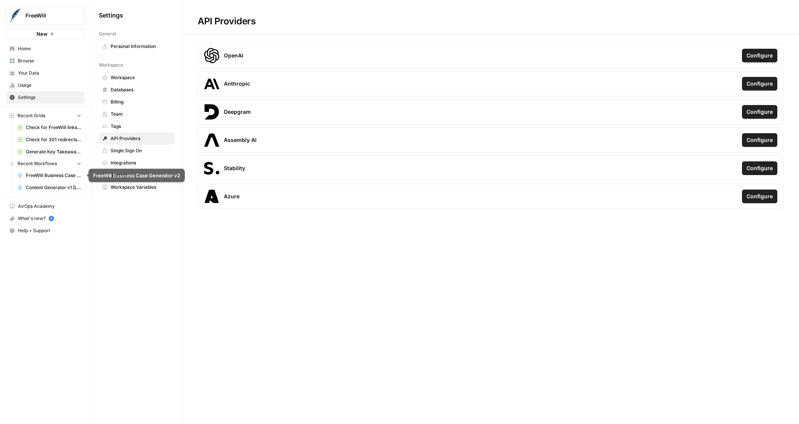
click at [40, 172] on span "FreeWill Business Case Generator v2" at bounding box center [54, 175] width 56 height 7
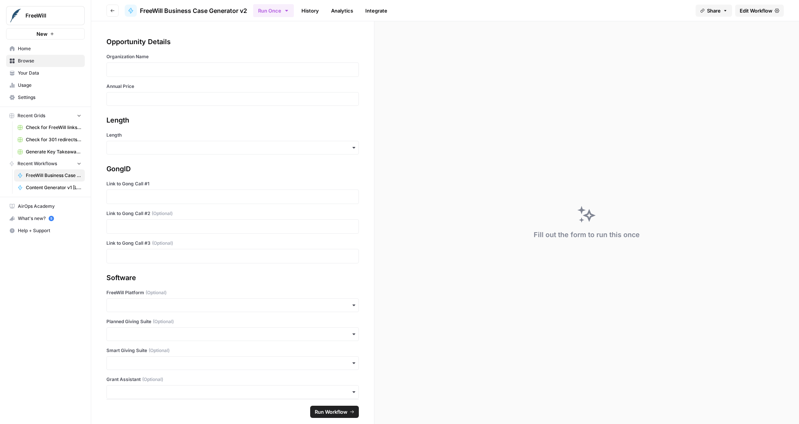
click at [336, 11] on link "Analytics" at bounding box center [342, 11] width 31 height 12
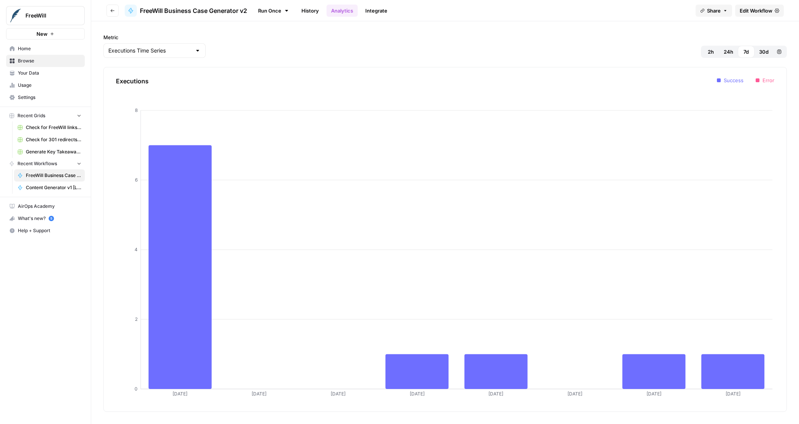
click at [213, 7] on span "FreeWill Business Case Generator v2" at bounding box center [193, 10] width 107 height 9
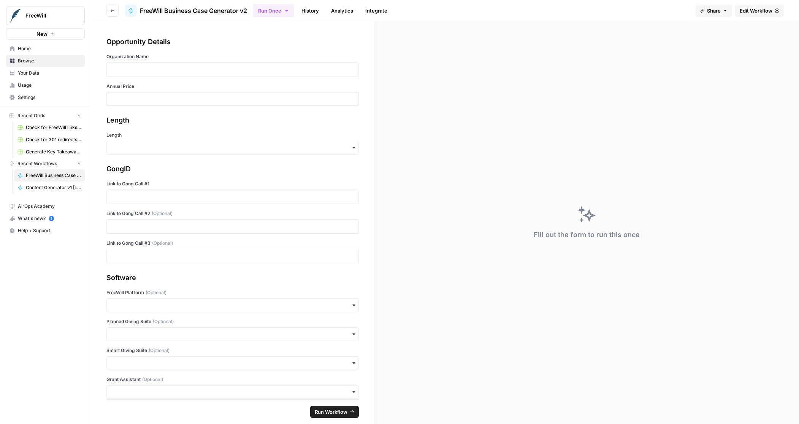
click at [761, 7] on span "Edit Workflow" at bounding box center [756, 11] width 33 height 8
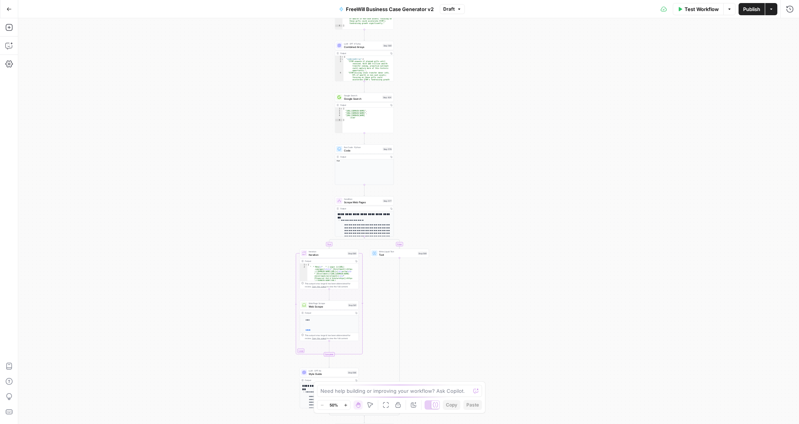
drag, startPoint x: 443, startPoint y: 341, endPoint x: 442, endPoint y: 345, distance: 4.2
click at [443, 346] on div "true false Workflow Set Inputs Inputs LLM · GPT 3.5 Turbo Extract Call Ids Step…" at bounding box center [408, 220] width 781 height 405
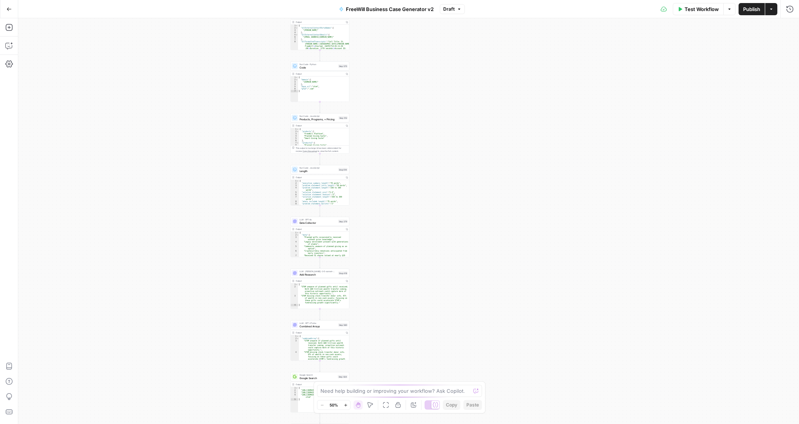
drag, startPoint x: 453, startPoint y: 110, endPoint x: 408, endPoint y: 391, distance: 284.6
click at [408, 391] on body "FreeWill New Home Browse Your Data Usage Settings Recent Grids Check for FreeWi…" at bounding box center [399, 212] width 799 height 424
drag, startPoint x: 399, startPoint y: 128, endPoint x: 402, endPoint y: 334, distance: 206.1
click at [402, 334] on div "true false Workflow Set Inputs Inputs LLM · GPT 3.5 Turbo Extract Call Ids Step…" at bounding box center [408, 220] width 781 height 405
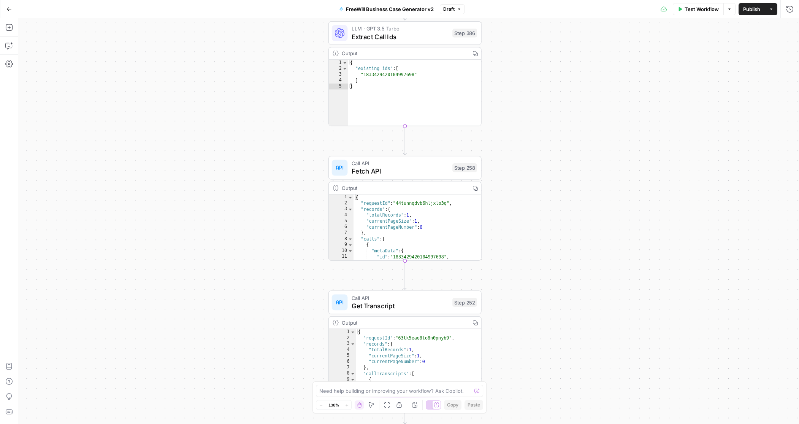
drag, startPoint x: 268, startPoint y: 67, endPoint x: 263, endPoint y: 29, distance: 38.3
click at [263, 29] on div "true false Workflow Set Inputs Inputs LLM · GPT 3.5 Turbo Extract Call Ids Step…" at bounding box center [408, 220] width 781 height 405
